Goal: Task Accomplishment & Management: Use online tool/utility

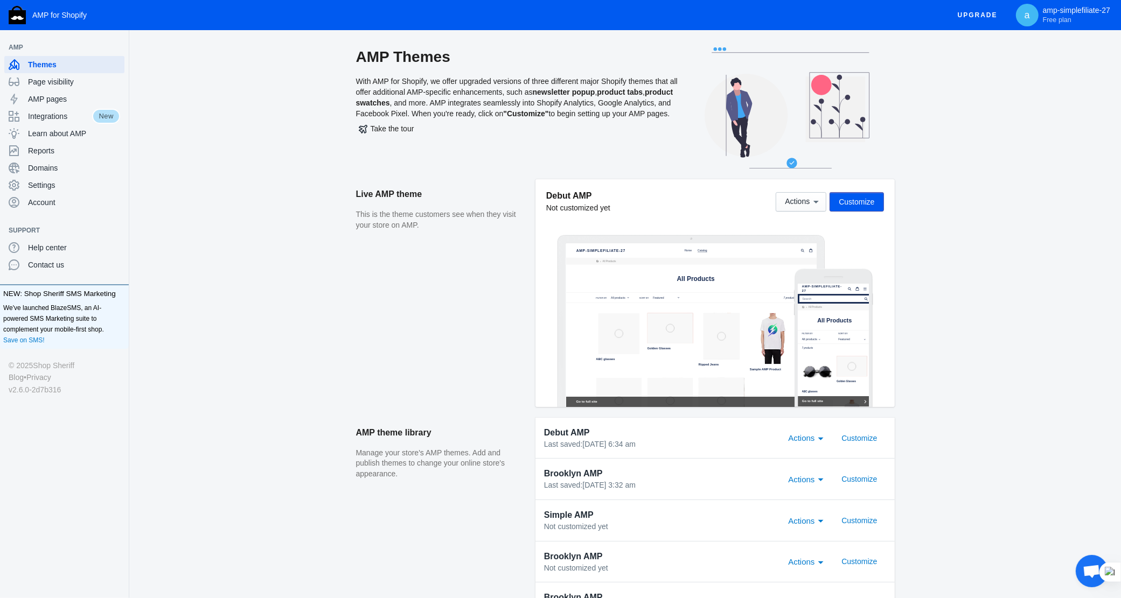
click at [876, 205] on button "Customize" at bounding box center [857, 201] width 54 height 19
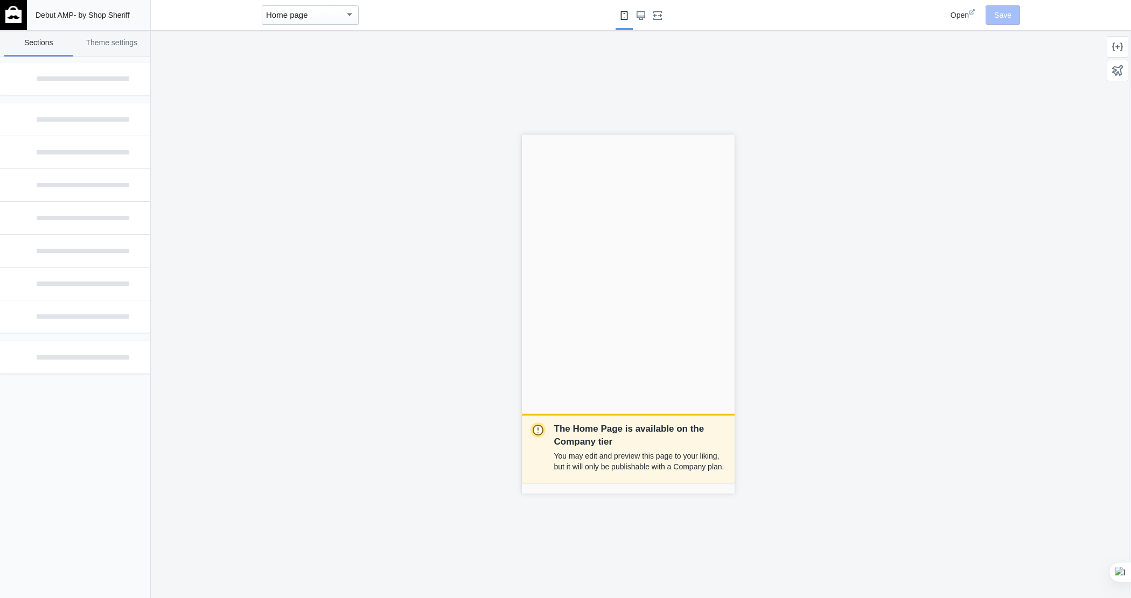
click at [313, 6] on div "Home page" at bounding box center [310, 14] width 97 height 19
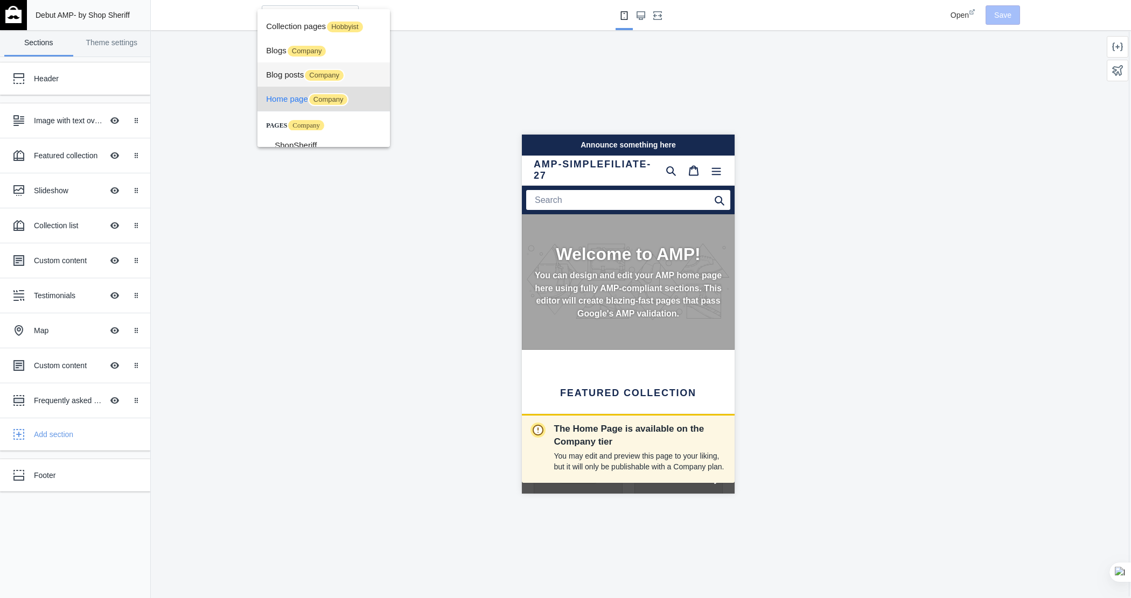
scroll to position [30, 0]
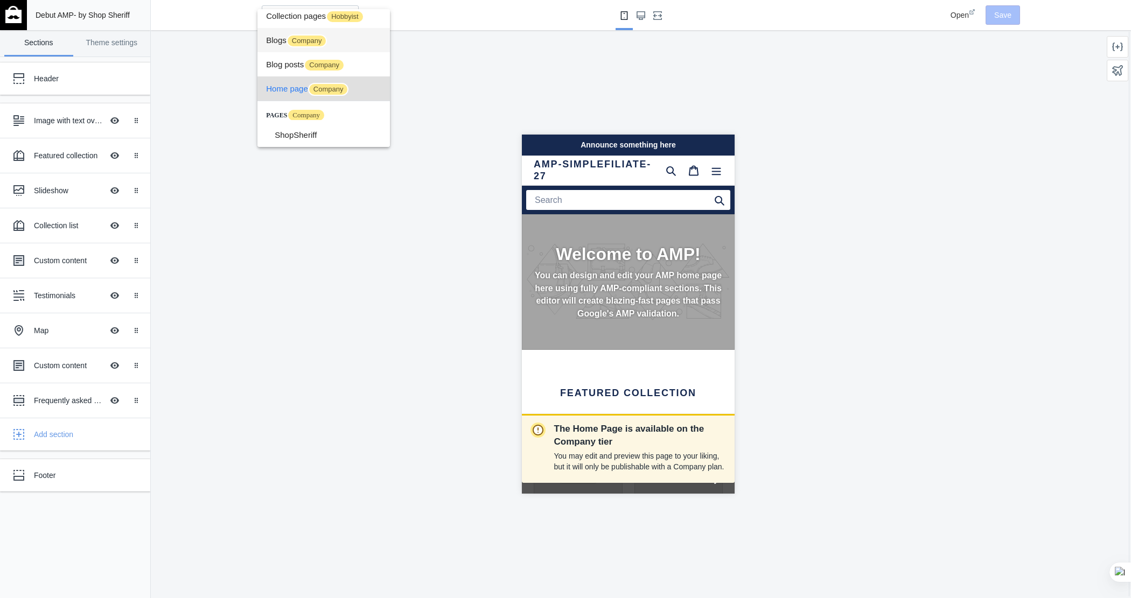
click at [340, 41] on span "Blogs Company" at bounding box center [323, 40] width 115 height 24
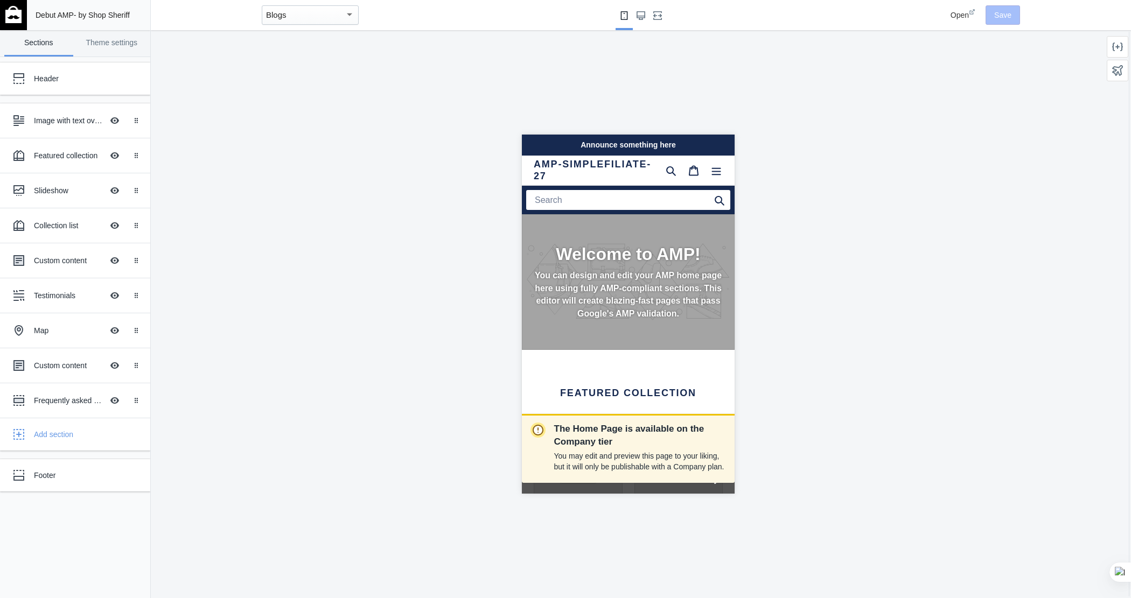
scroll to position [0, 179]
click at [329, 3] on button "Blogs" at bounding box center [310, 15] width 106 height 30
click at [324, 11] on div "Blogs" at bounding box center [305, 15] width 79 height 13
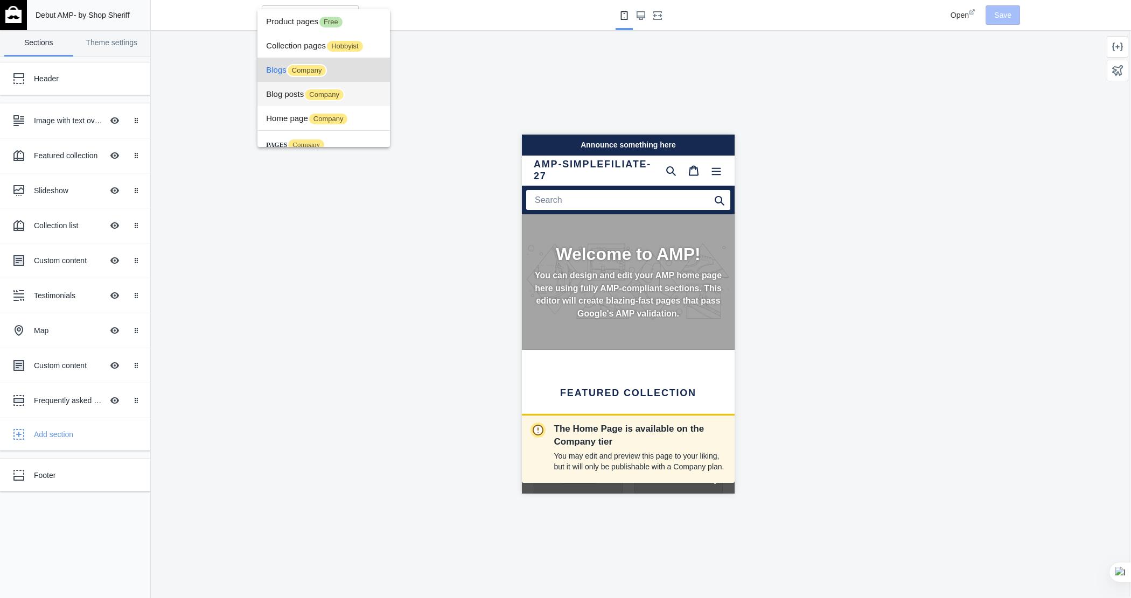
click at [353, 89] on span "Blog posts Company" at bounding box center [323, 94] width 115 height 24
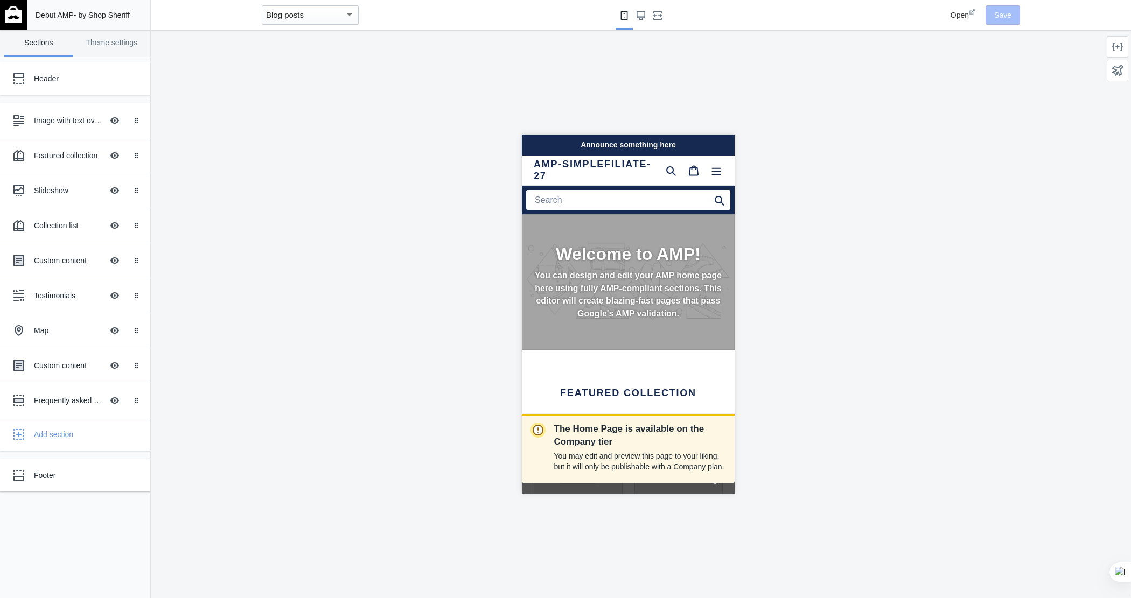
click at [329, 11] on div "Blog posts" at bounding box center [305, 15] width 79 height 13
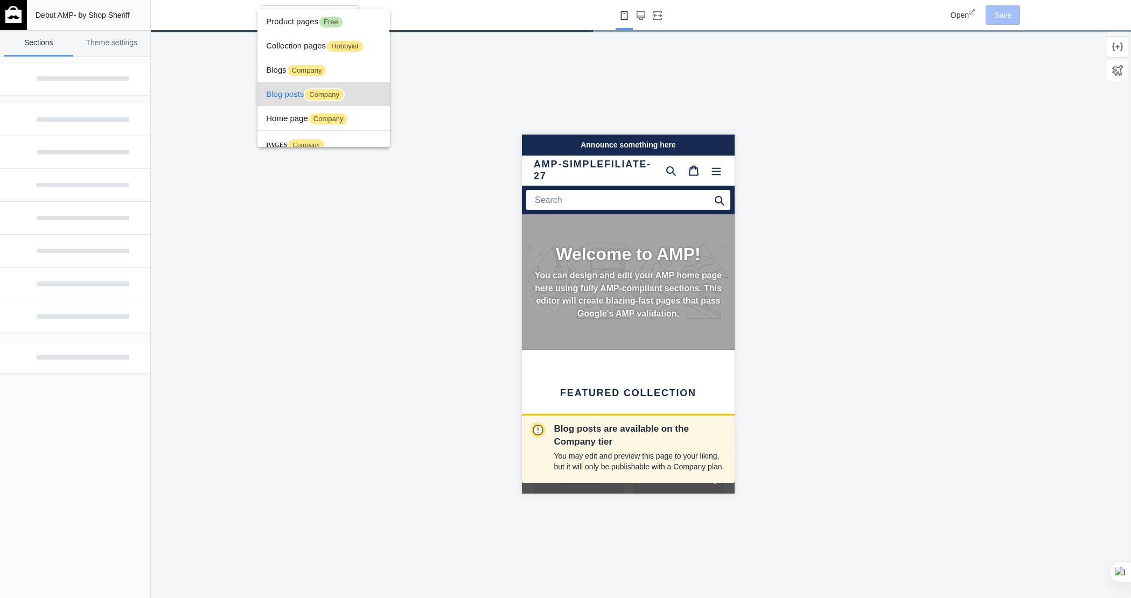
click at [512, 72] on div at bounding box center [565, 299] width 1131 height 598
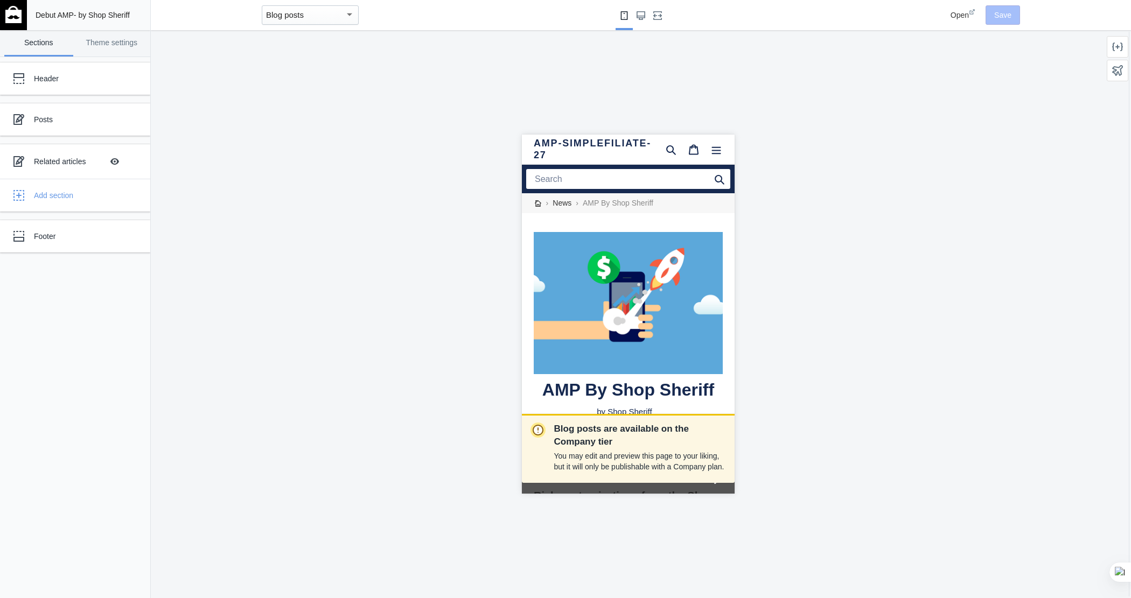
click at [305, 20] on div "Blog posts" at bounding box center [305, 15] width 79 height 13
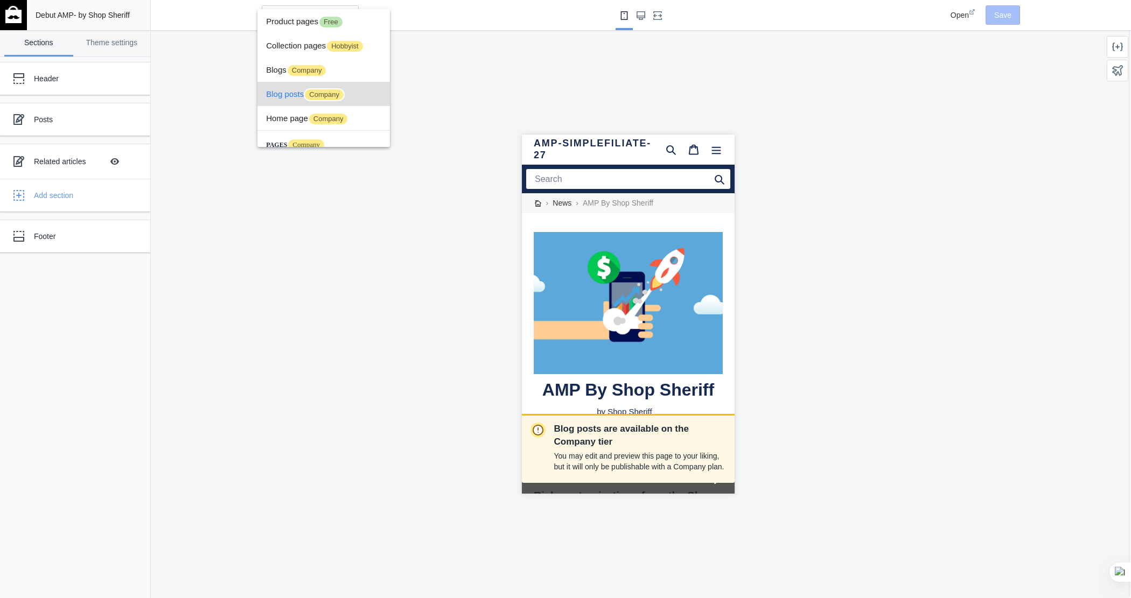
scroll to position [16, 0]
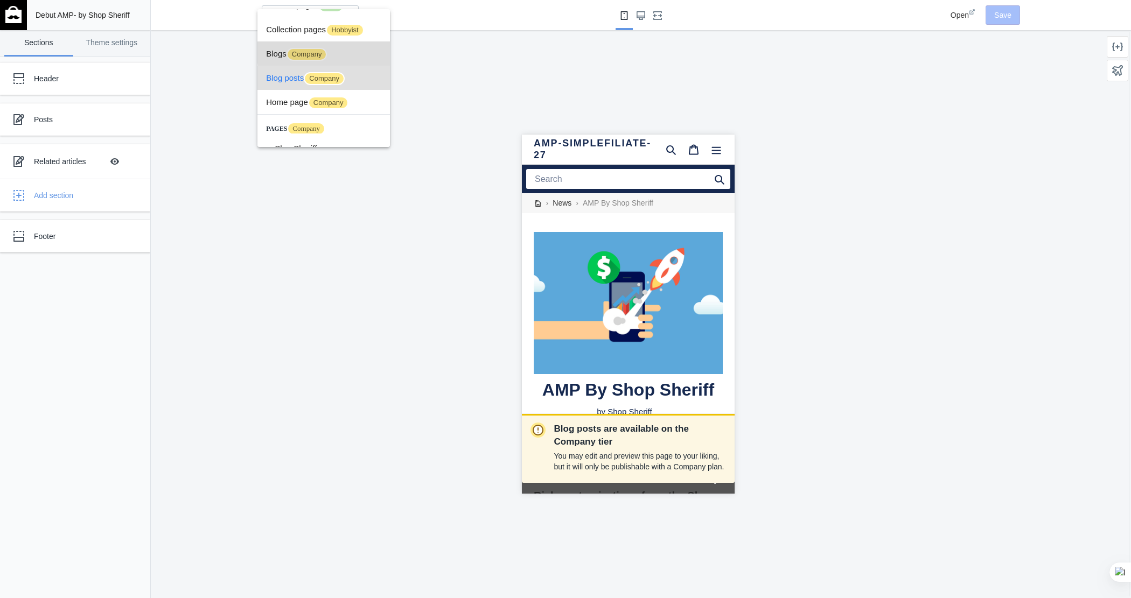
click at [358, 52] on span "Blogs Company" at bounding box center [323, 53] width 115 height 24
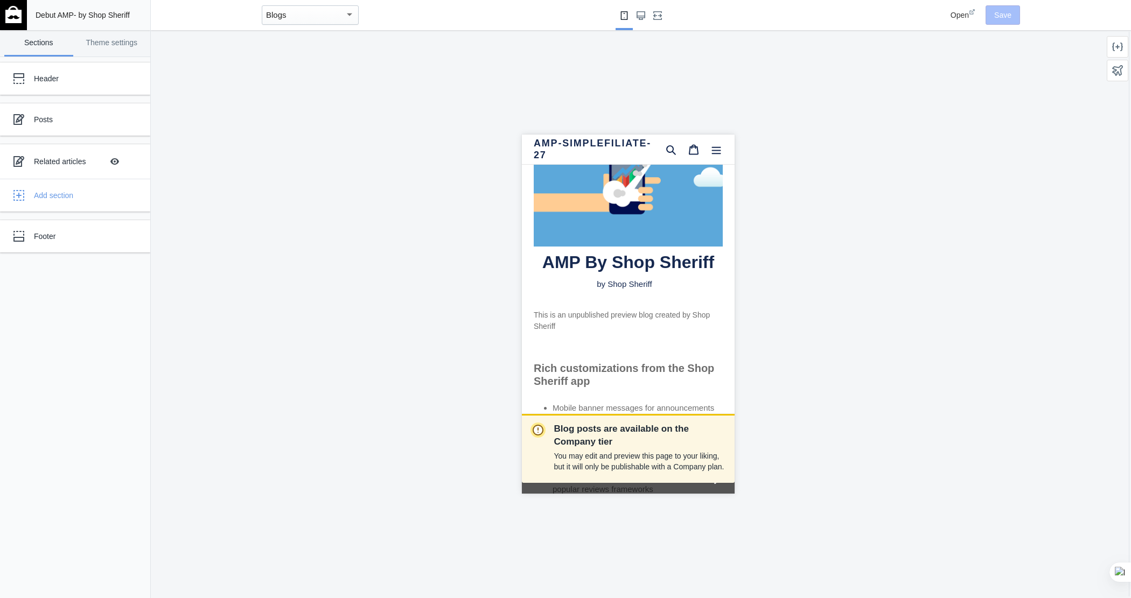
scroll to position [0, 0]
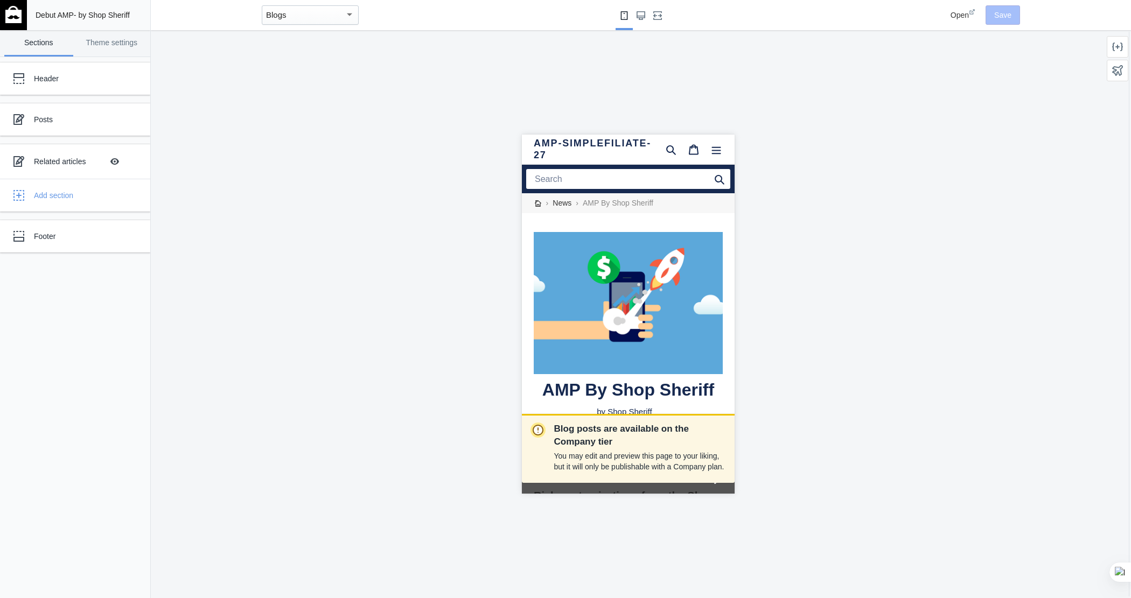
click at [310, 27] on button "Blogs" at bounding box center [310, 15] width 106 height 30
click at [318, 15] on div "Blogs" at bounding box center [305, 15] width 79 height 13
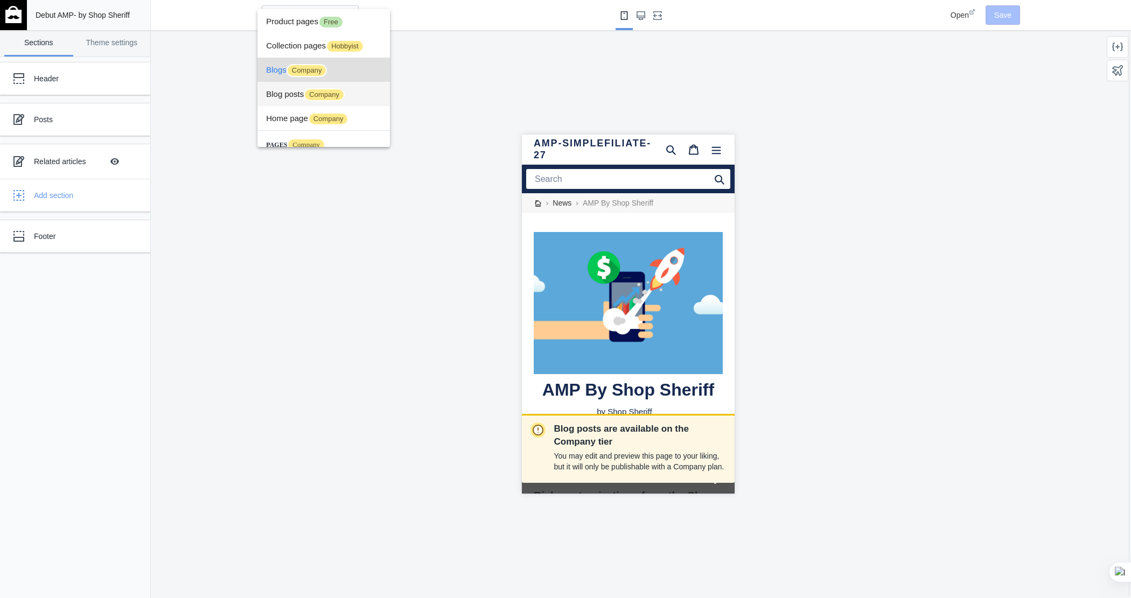
click at [310, 93] on span "Company" at bounding box center [324, 94] width 41 height 13
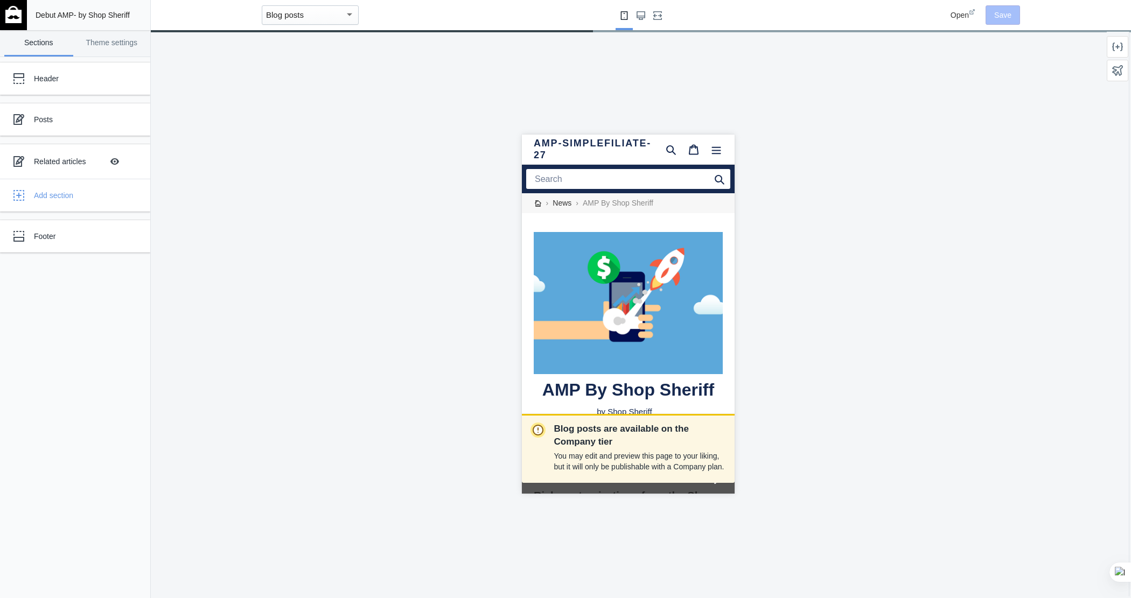
click at [322, 22] on div "Blog posts" at bounding box center [310, 14] width 97 height 19
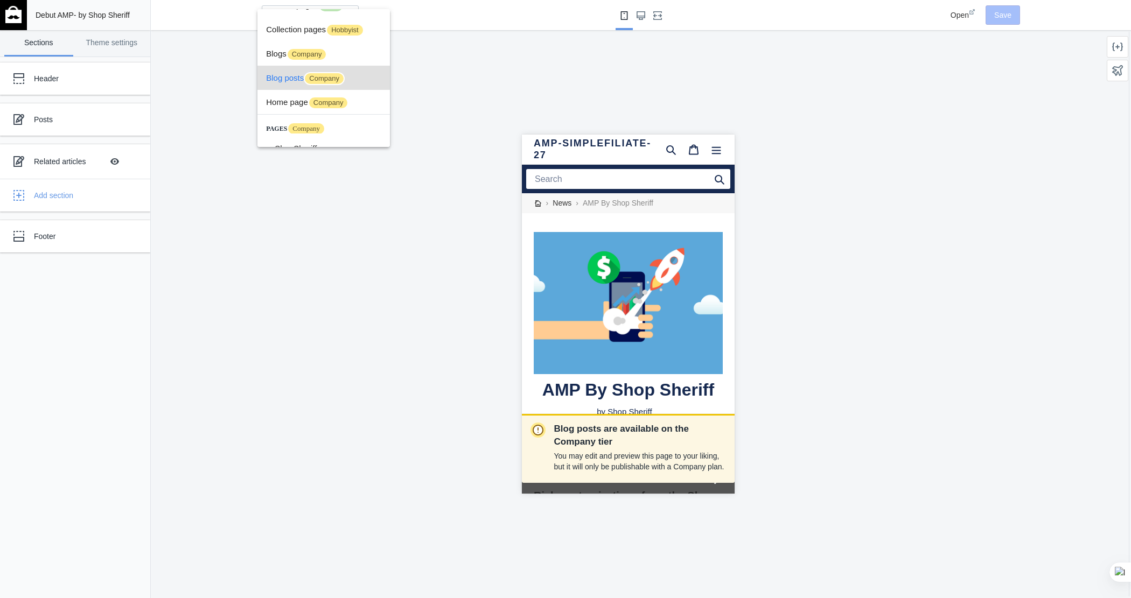
click at [512, 57] on div at bounding box center [565, 299] width 1131 height 598
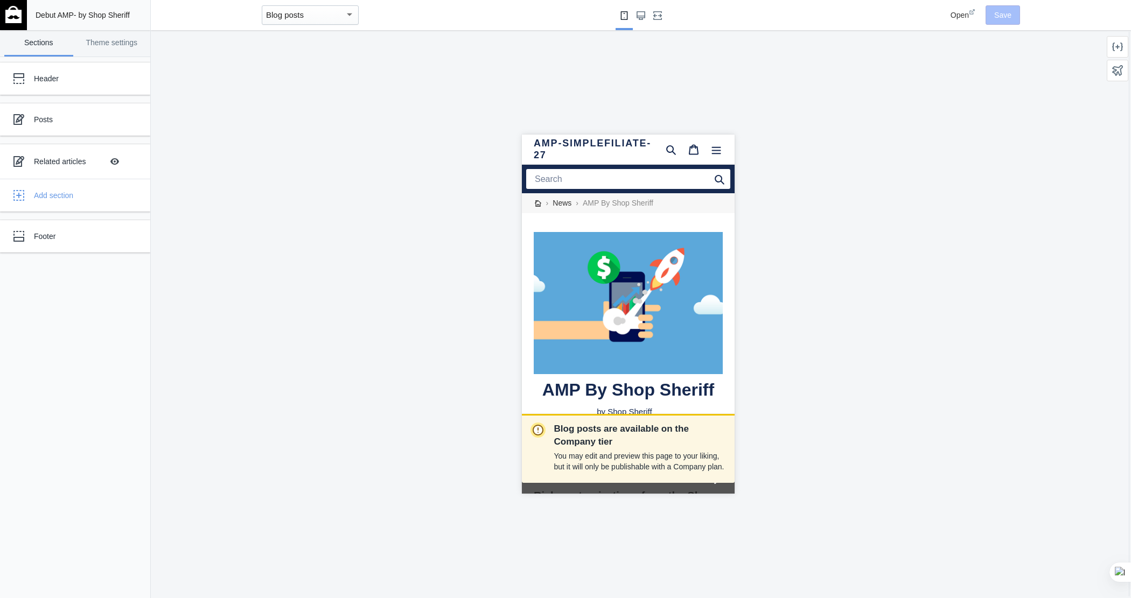
click at [337, 17] on div "Blog posts" at bounding box center [305, 15] width 79 height 13
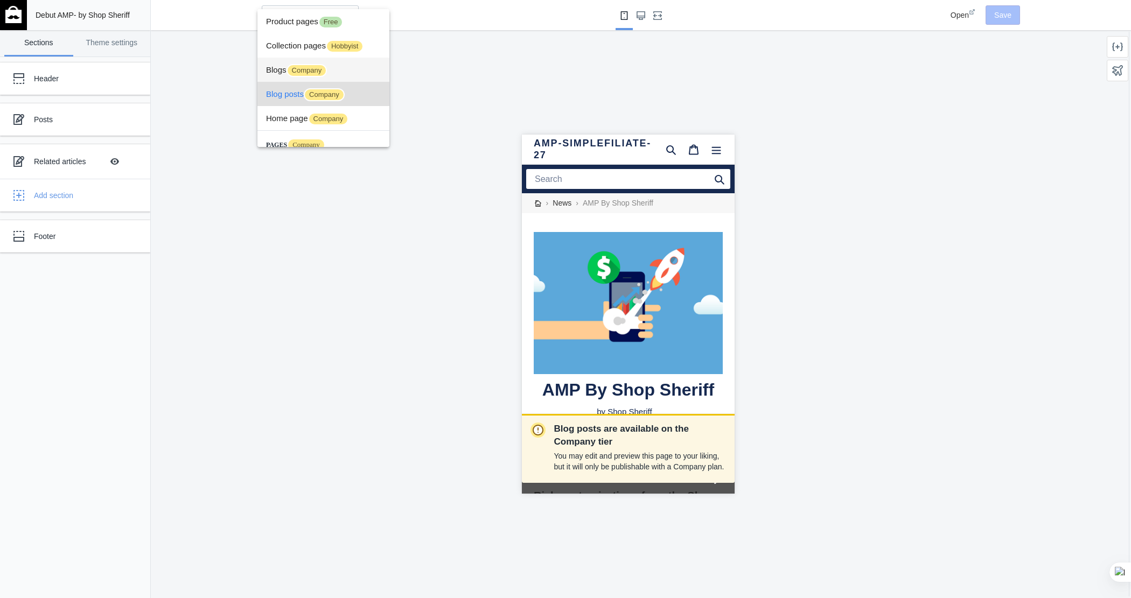
scroll to position [16, 0]
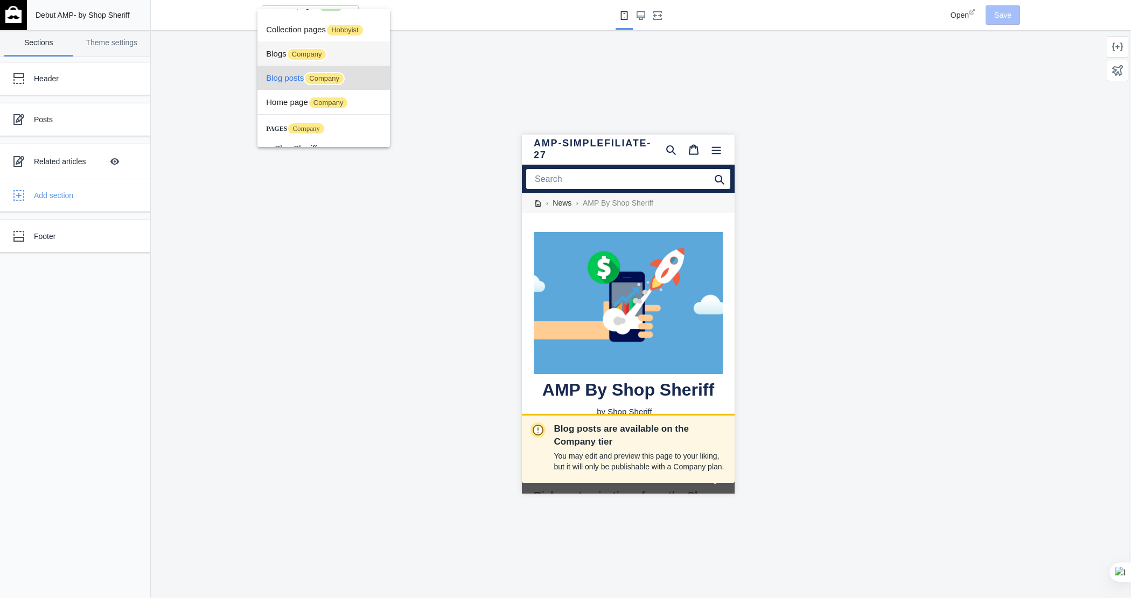
click at [328, 53] on span "Company" at bounding box center [307, 54] width 41 height 13
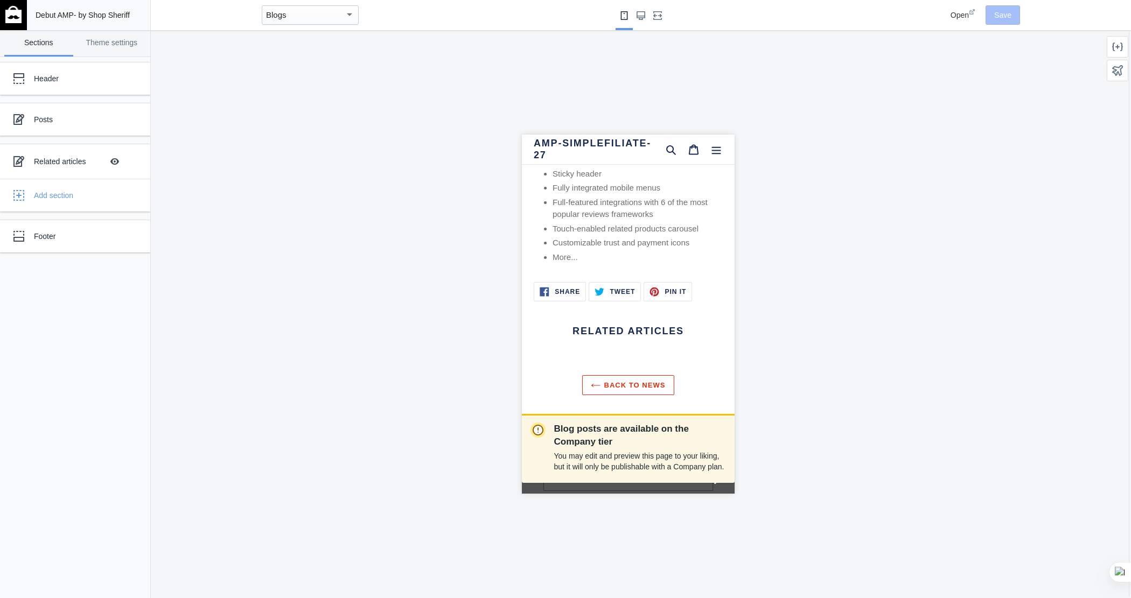
scroll to position [404, 0]
click at [319, 14] on div "Blogs" at bounding box center [305, 15] width 79 height 13
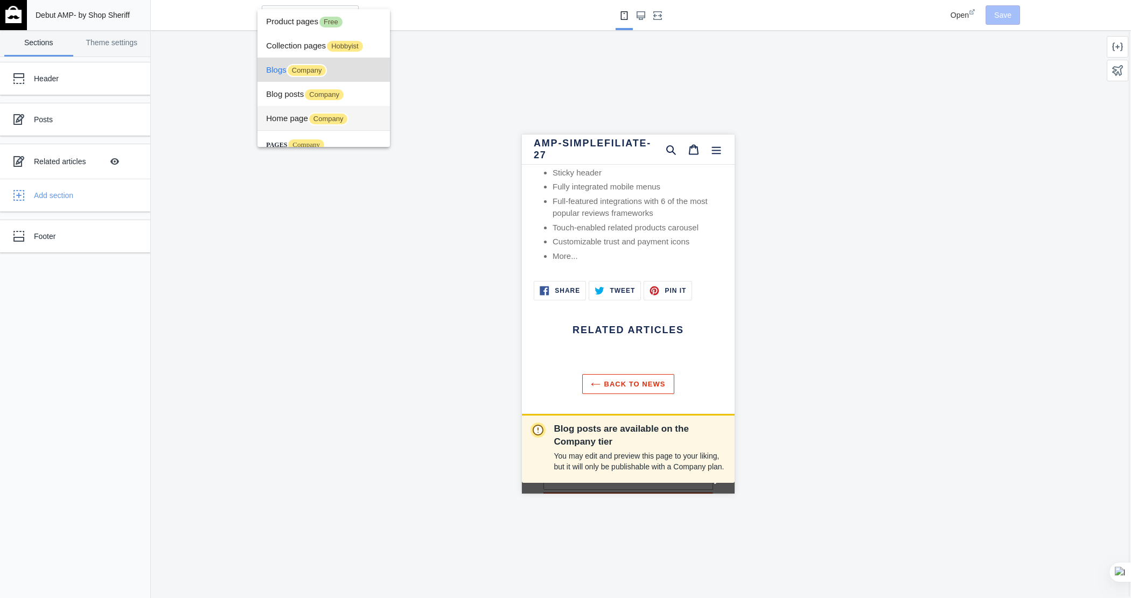
click at [297, 116] on span "Home page Company" at bounding box center [323, 118] width 115 height 24
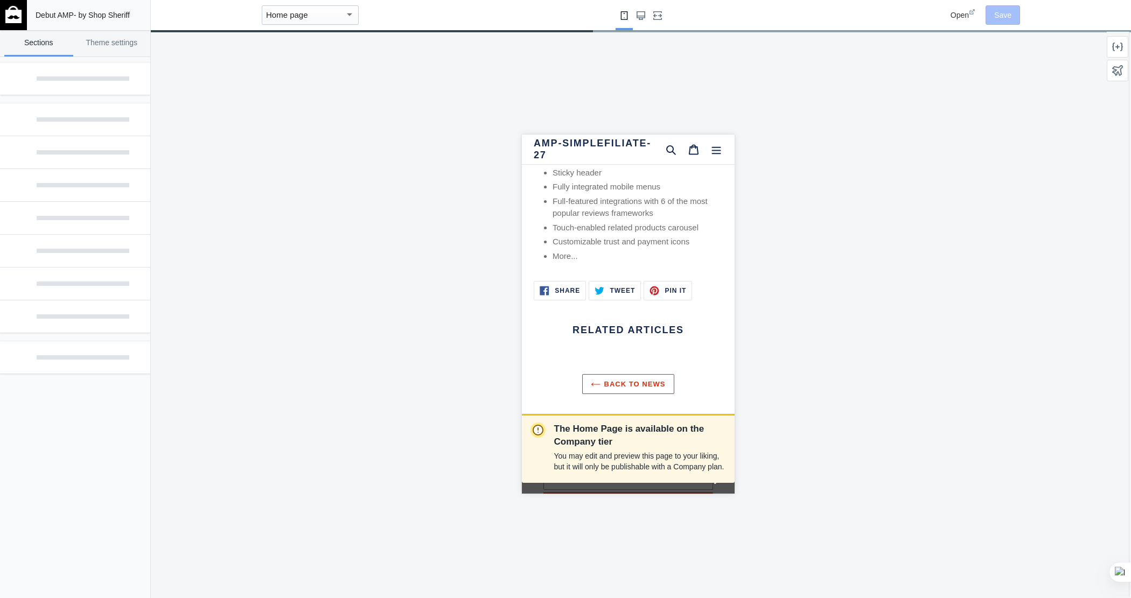
click at [342, 16] on div "Home page" at bounding box center [305, 15] width 79 height 13
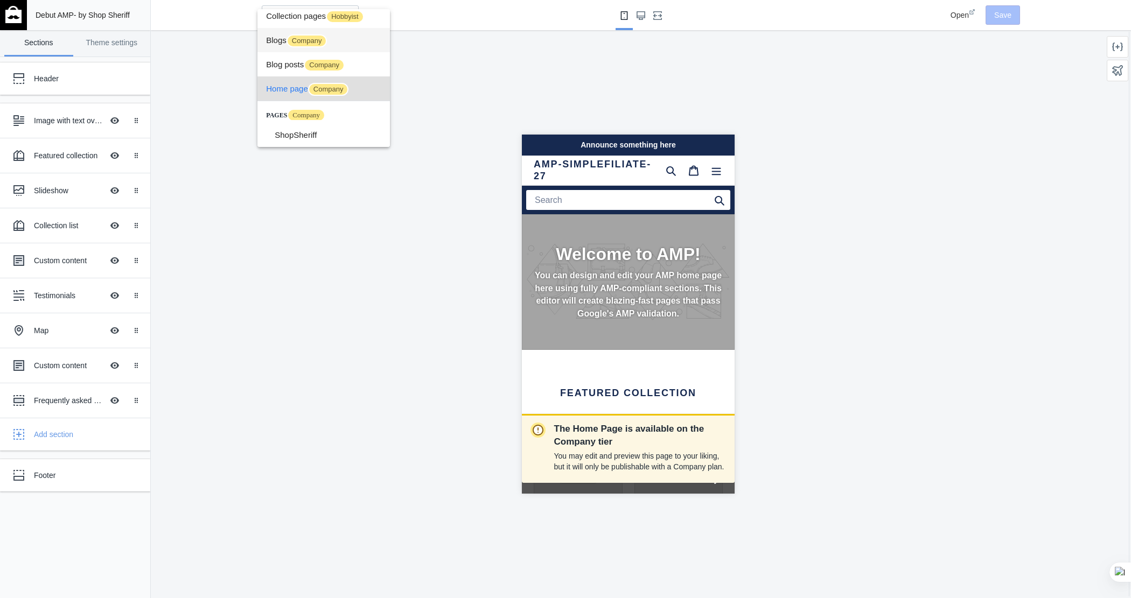
click at [362, 36] on span "Blogs Company" at bounding box center [323, 40] width 115 height 24
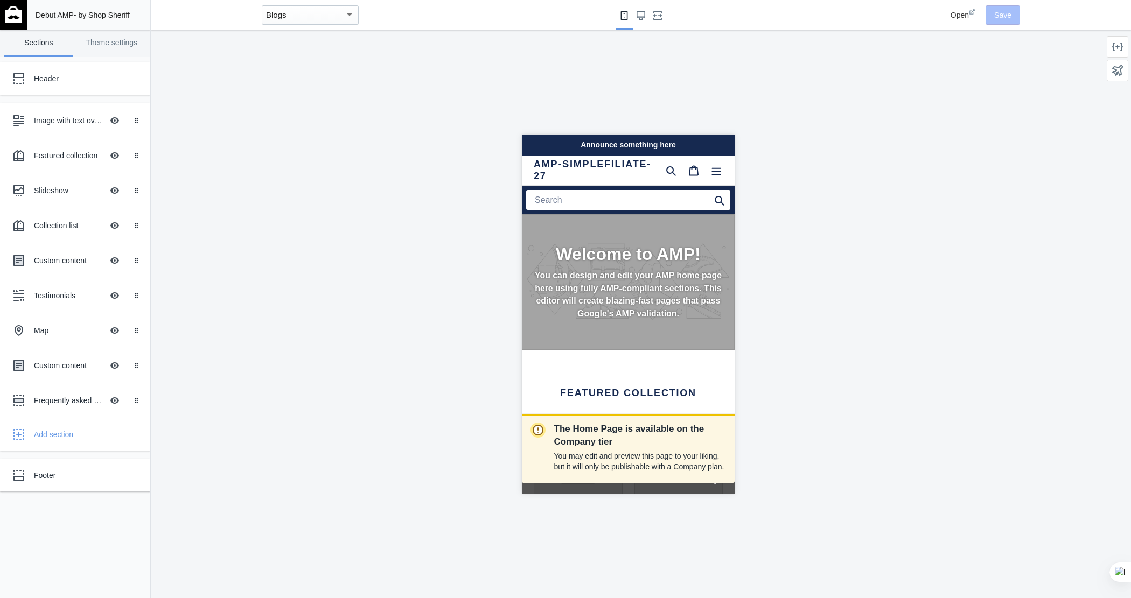
click at [279, 20] on div "Blogs" at bounding box center [305, 15] width 79 height 13
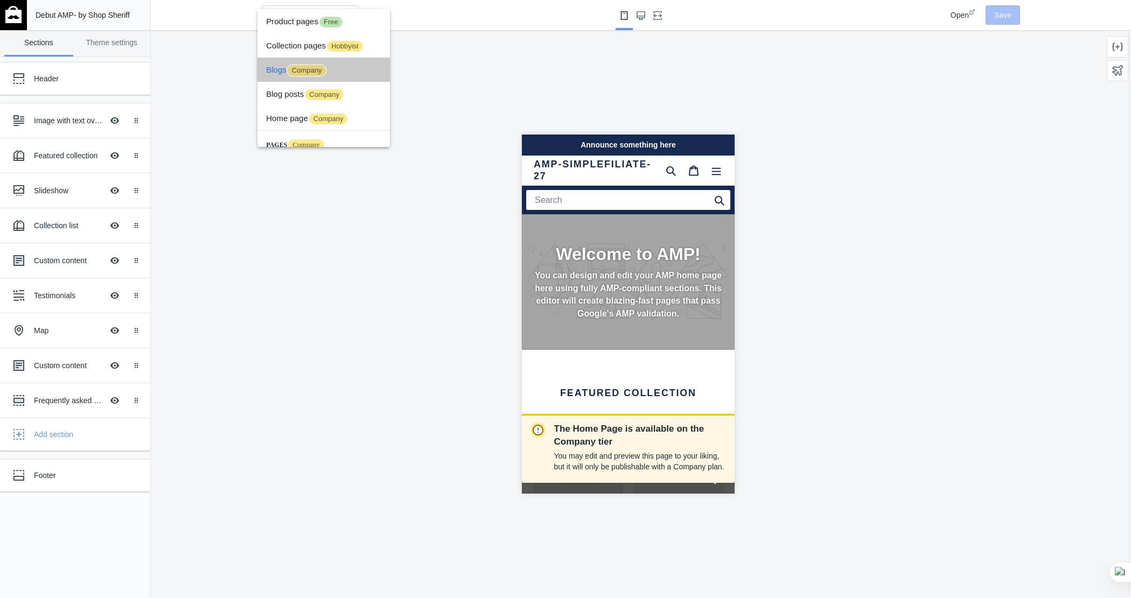
click at [356, 71] on span "Blogs Company" at bounding box center [323, 70] width 115 height 24
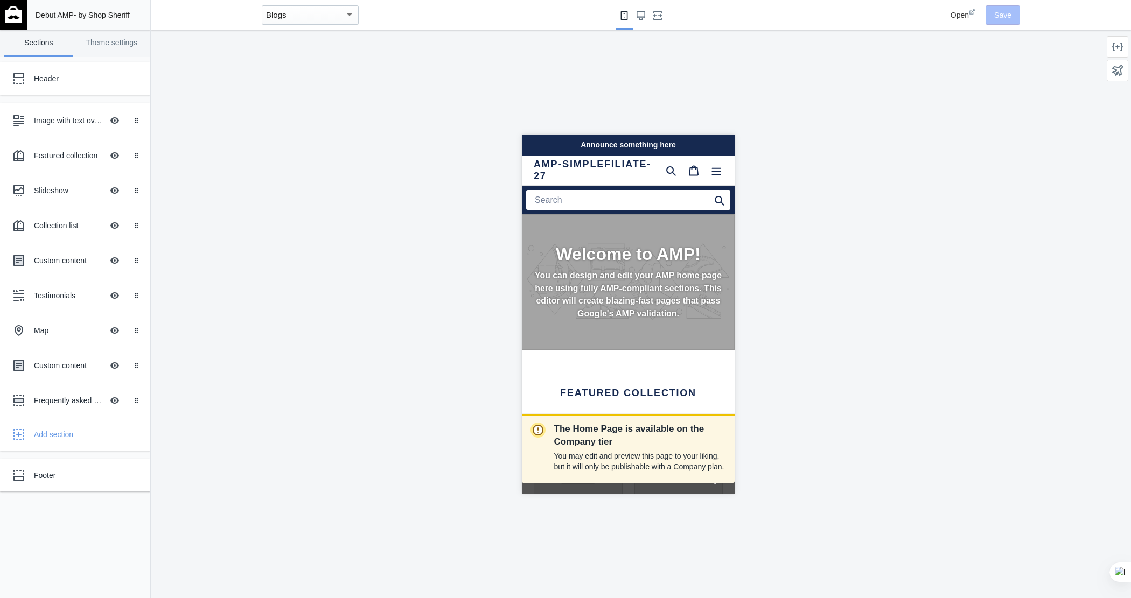
click at [309, 19] on div "Blogs" at bounding box center [305, 15] width 79 height 13
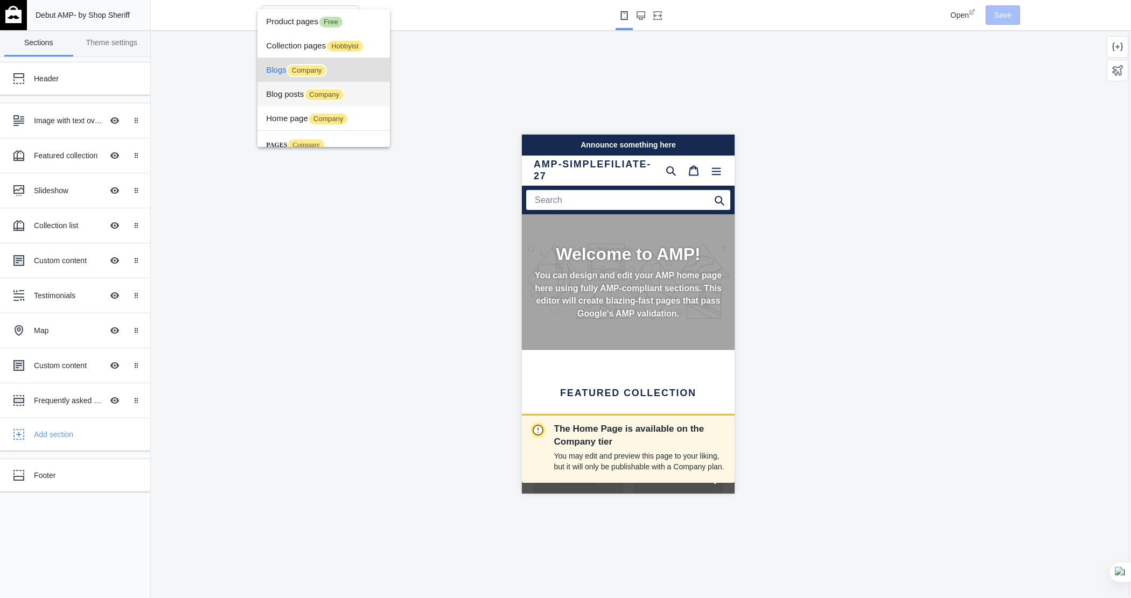
scroll to position [0, 36]
click at [360, 89] on span "Blog posts Company" at bounding box center [323, 94] width 115 height 24
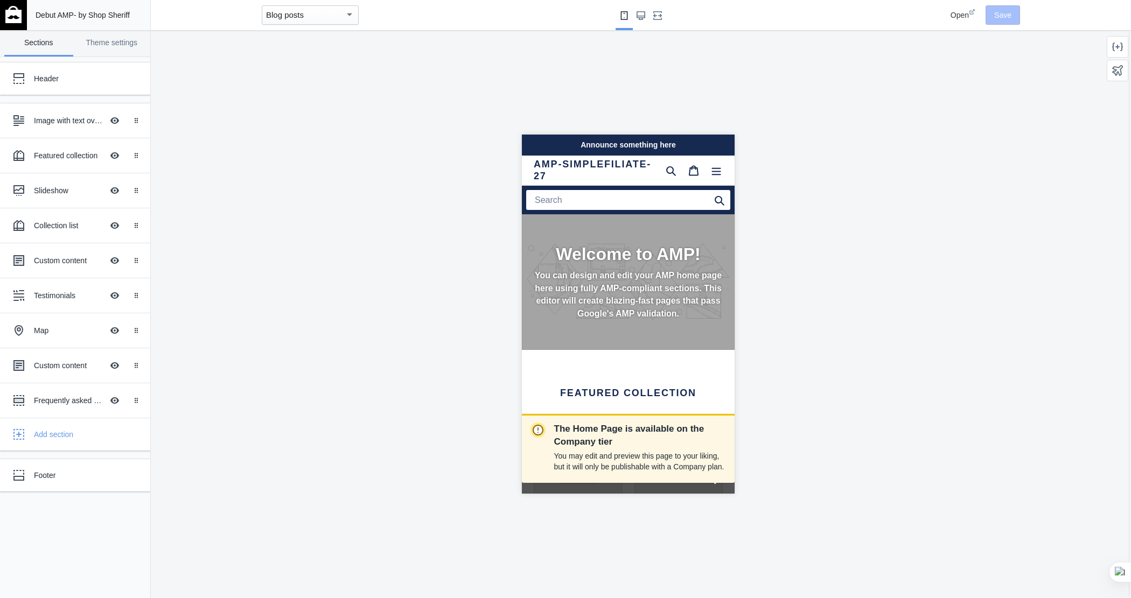
scroll to position [0, 0]
